Goal: Task Accomplishment & Management: Use online tool/utility

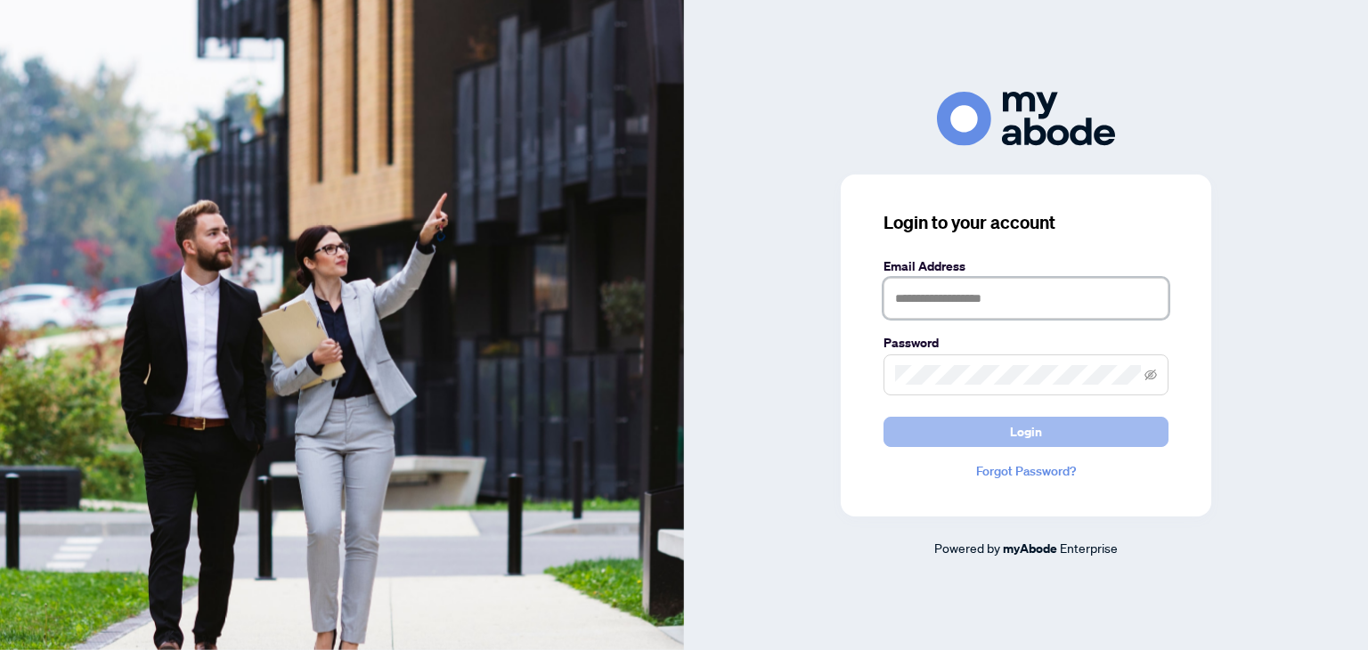
type input "**********"
click at [1001, 431] on button "Login" at bounding box center [1026, 432] width 285 height 30
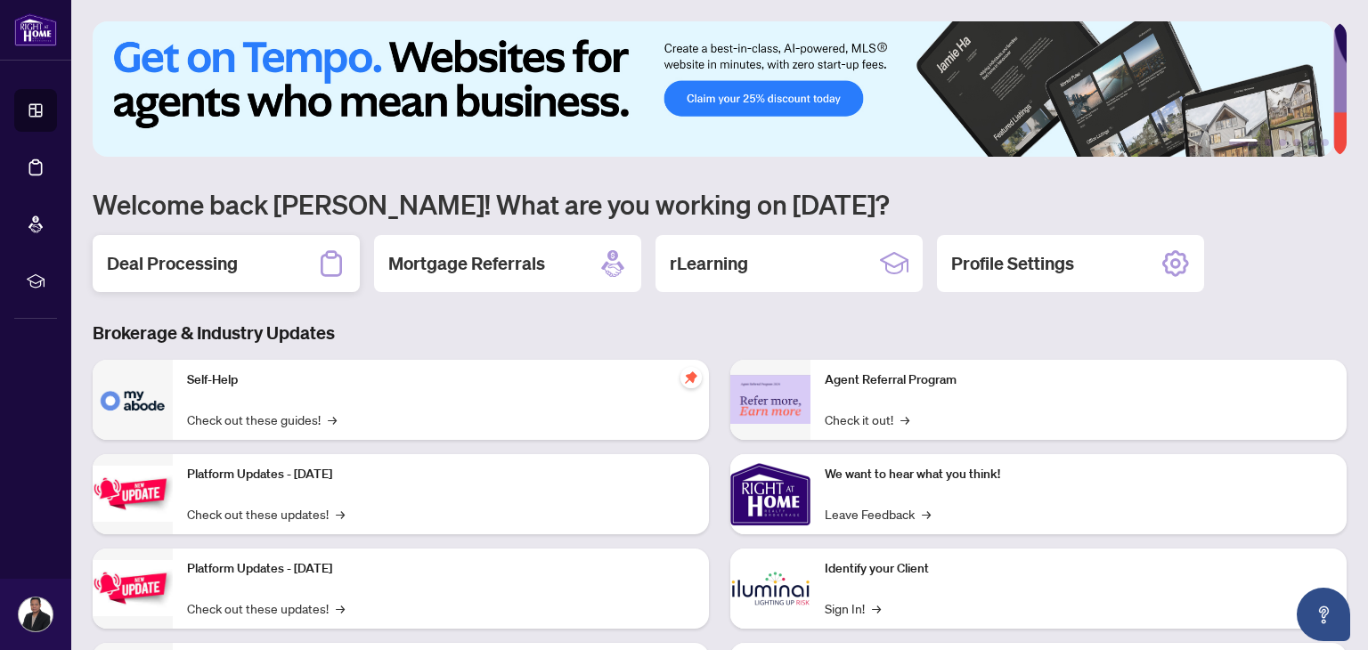
click at [226, 264] on h2 "Deal Processing" at bounding box center [172, 263] width 131 height 25
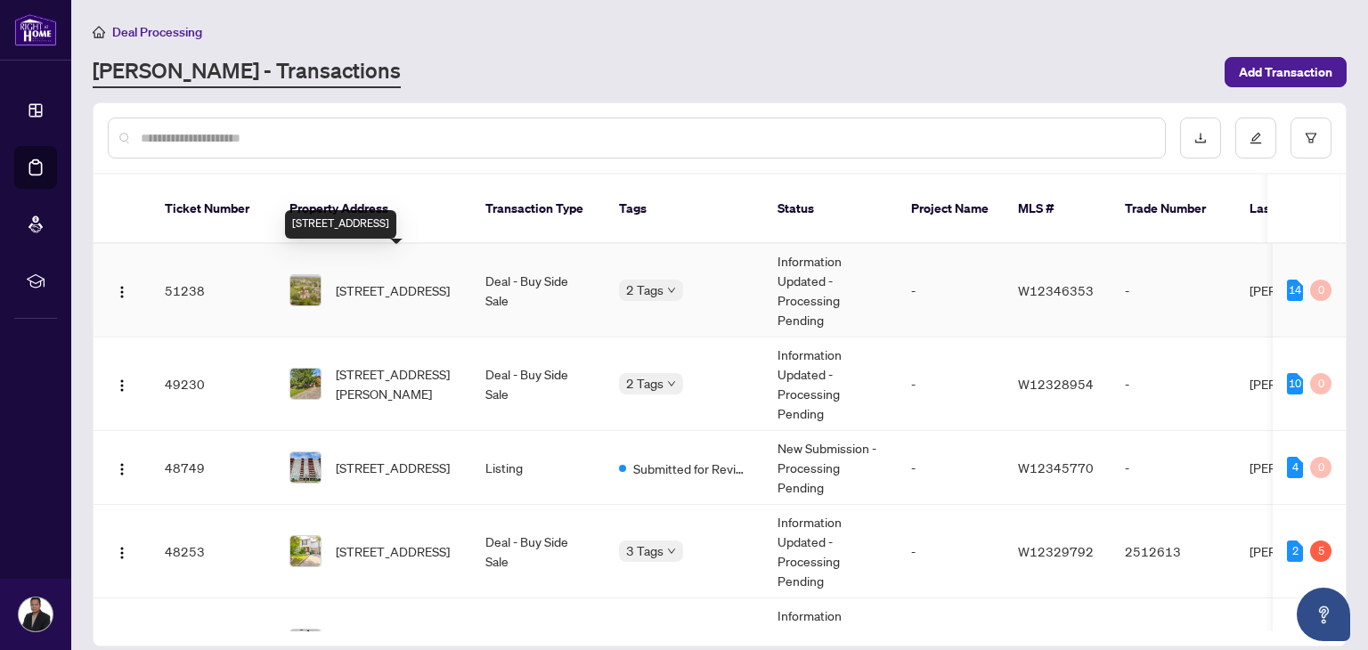
click at [414, 281] on span "[STREET_ADDRESS]" at bounding box center [393, 291] width 114 height 20
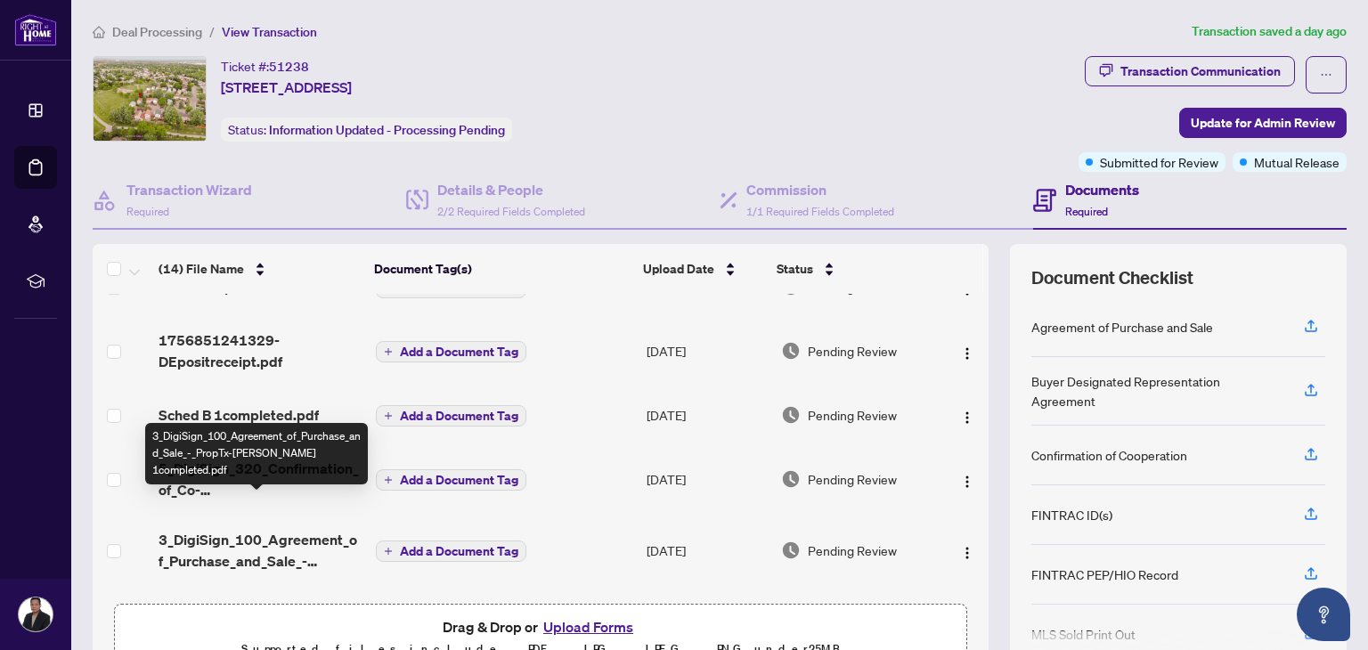
scroll to position [390, 0]
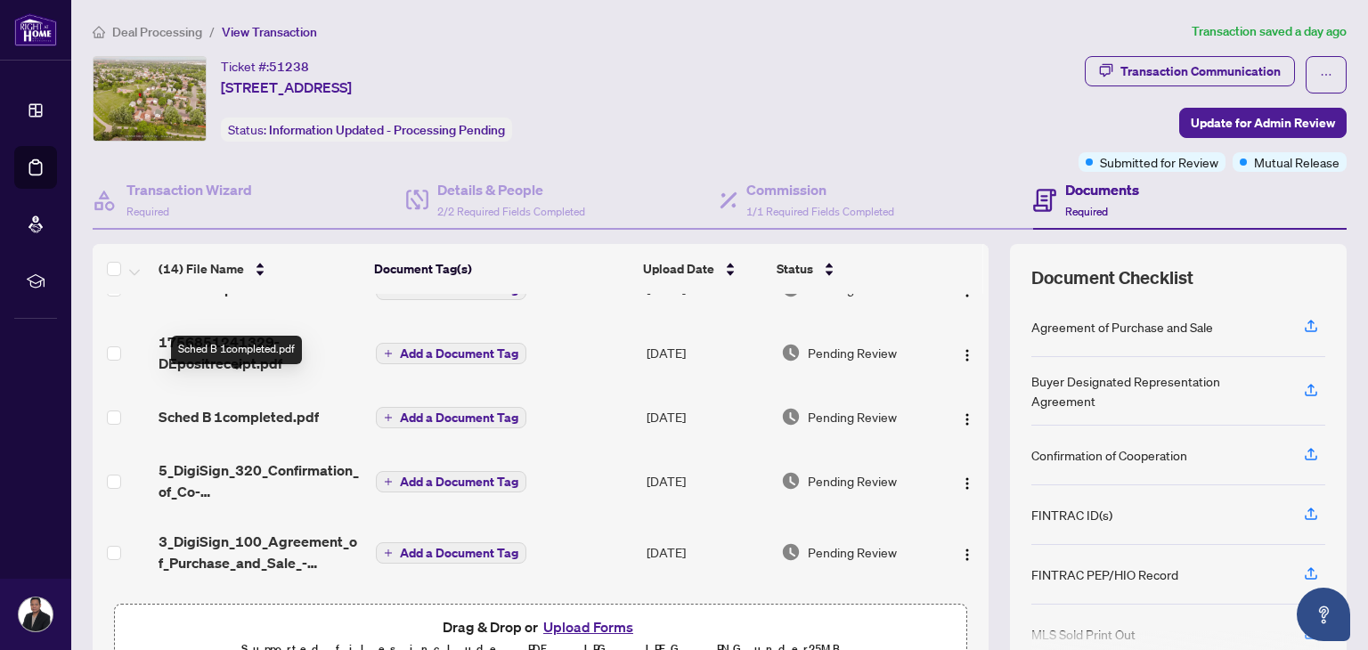
click at [258, 406] on span "Sched B 1completed.pdf" at bounding box center [239, 416] width 160 height 21
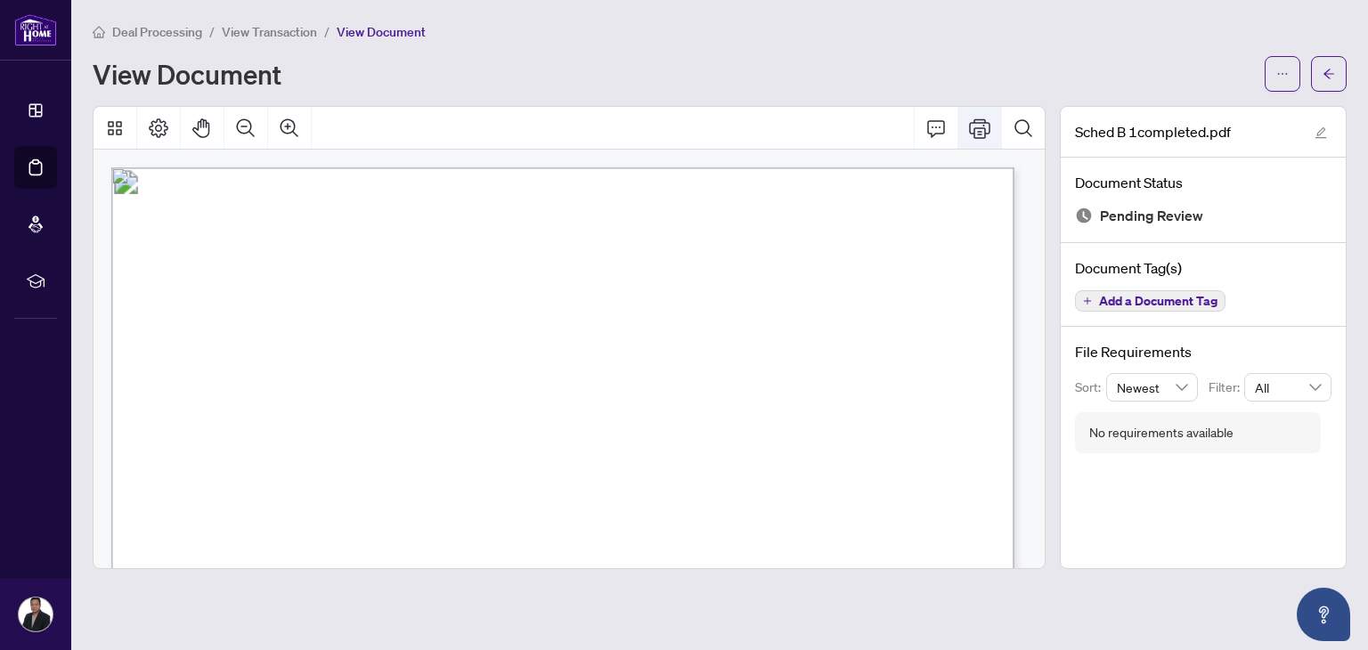
click at [982, 126] on icon "Print" at bounding box center [979, 128] width 21 height 21
